Goal: Transaction & Acquisition: Purchase product/service

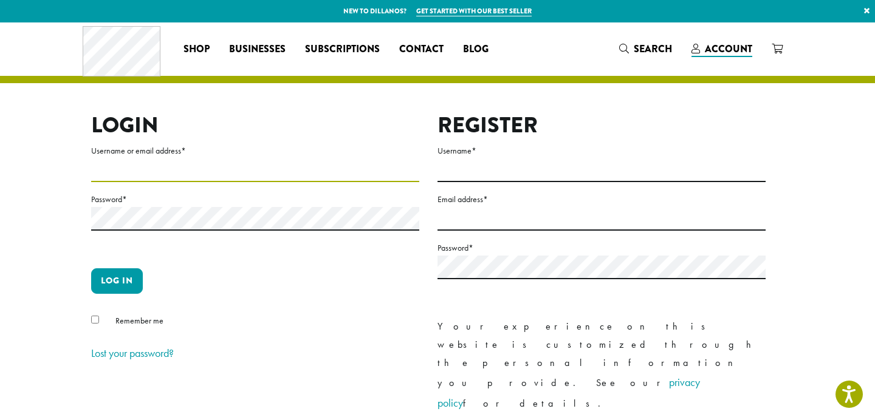
click at [258, 169] on input "Username or email address *" at bounding box center [255, 171] width 328 height 24
type input "**********"
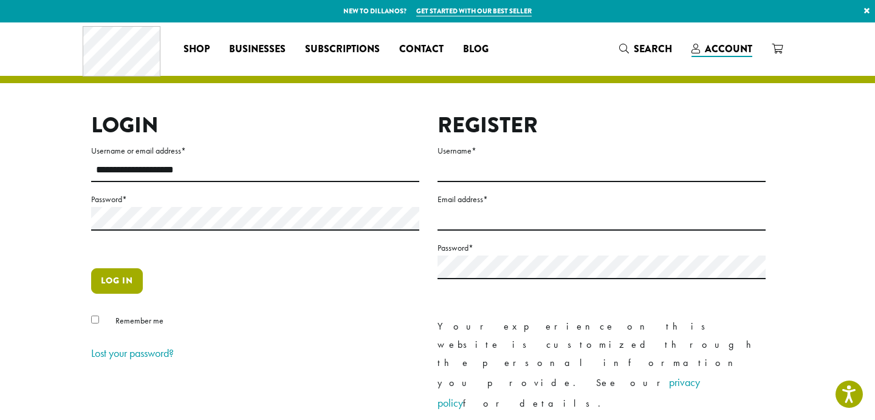
click at [115, 282] on button "Log in" at bounding box center [117, 282] width 52 height 26
click at [119, 287] on button "Log in" at bounding box center [117, 282] width 52 height 26
